Goal: Navigation & Orientation: Find specific page/section

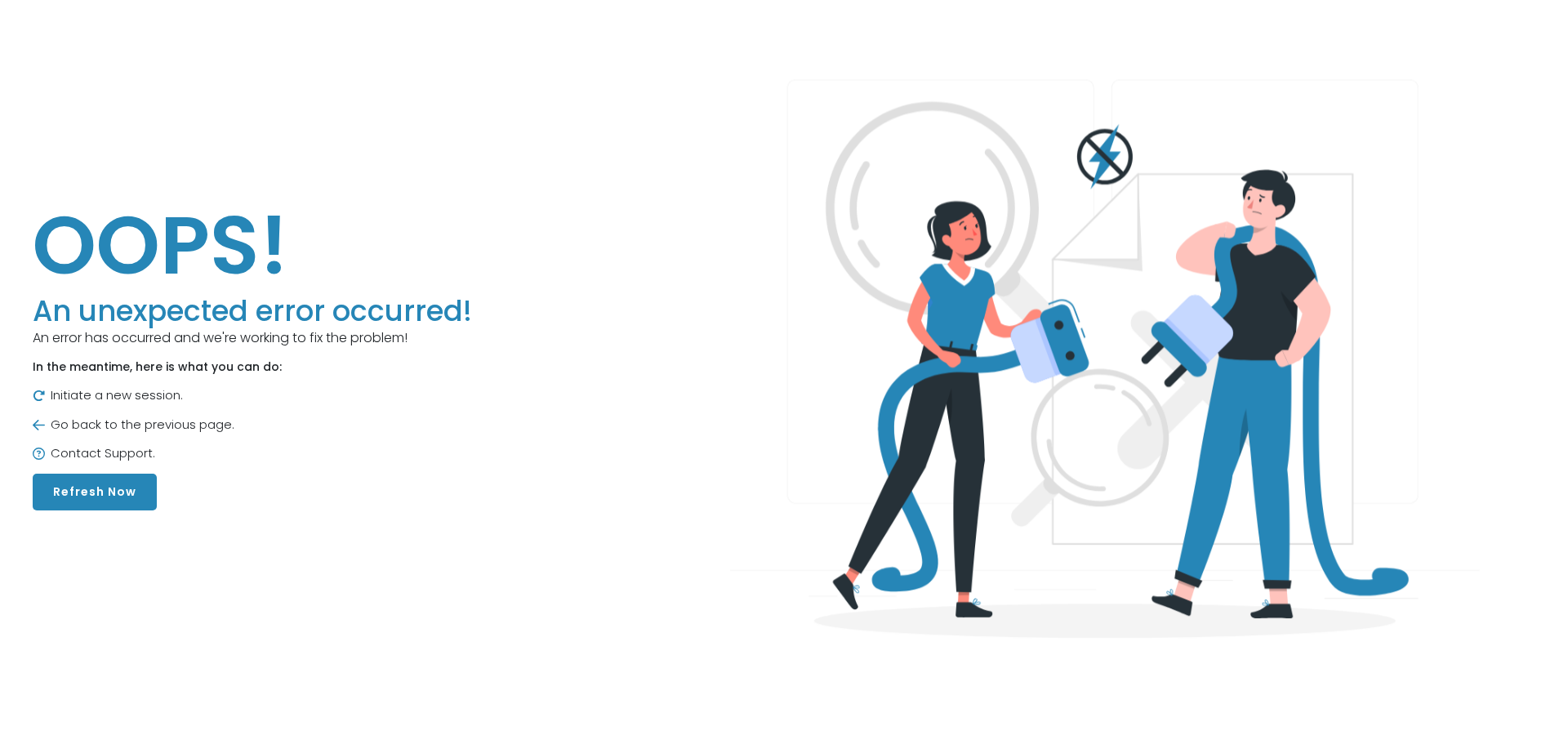
click at [71, 497] on button "Refresh Now" at bounding box center [95, 492] width 124 height 37
